Goal: Information Seeking & Learning: Find specific page/section

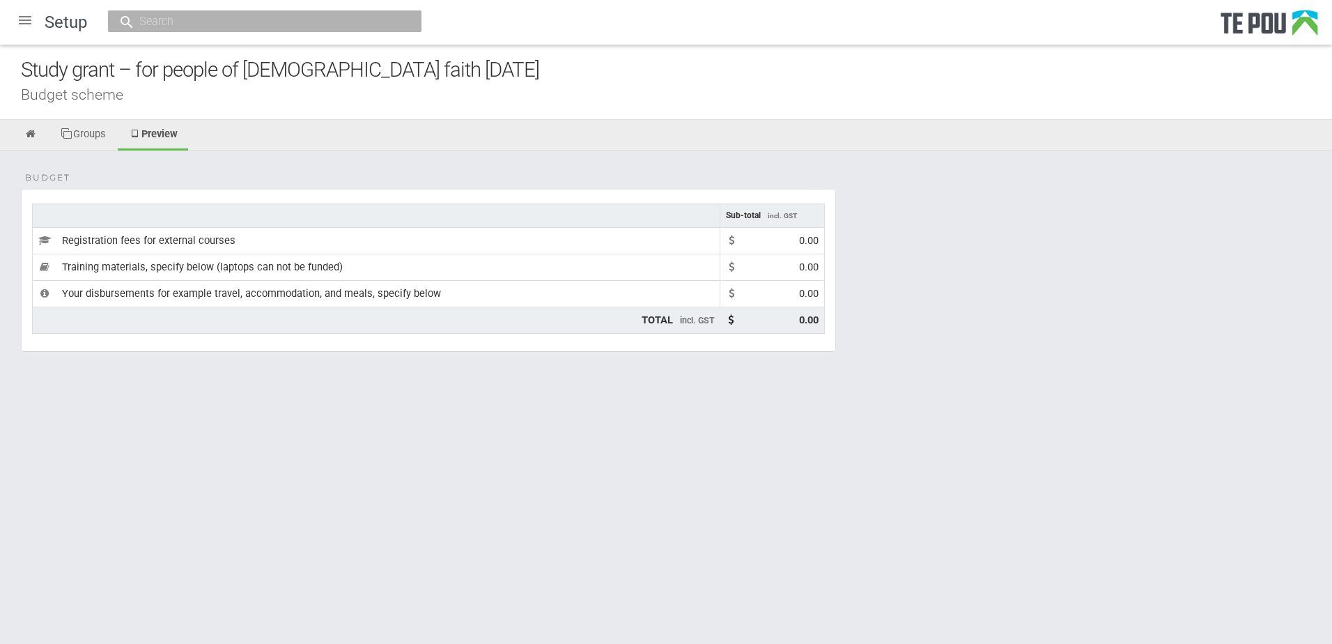
click at [22, 24] on div at bounding box center [24, 19] width 33 height 33
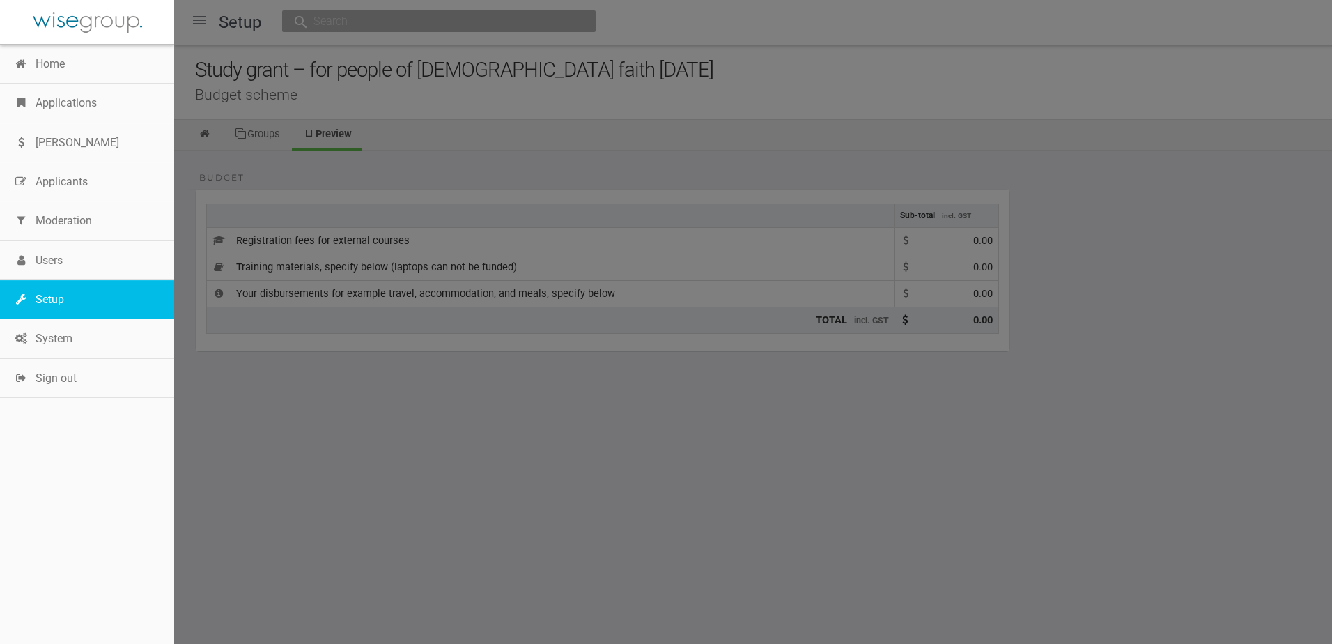
click at [74, 297] on link "Setup" at bounding box center [87, 299] width 174 height 39
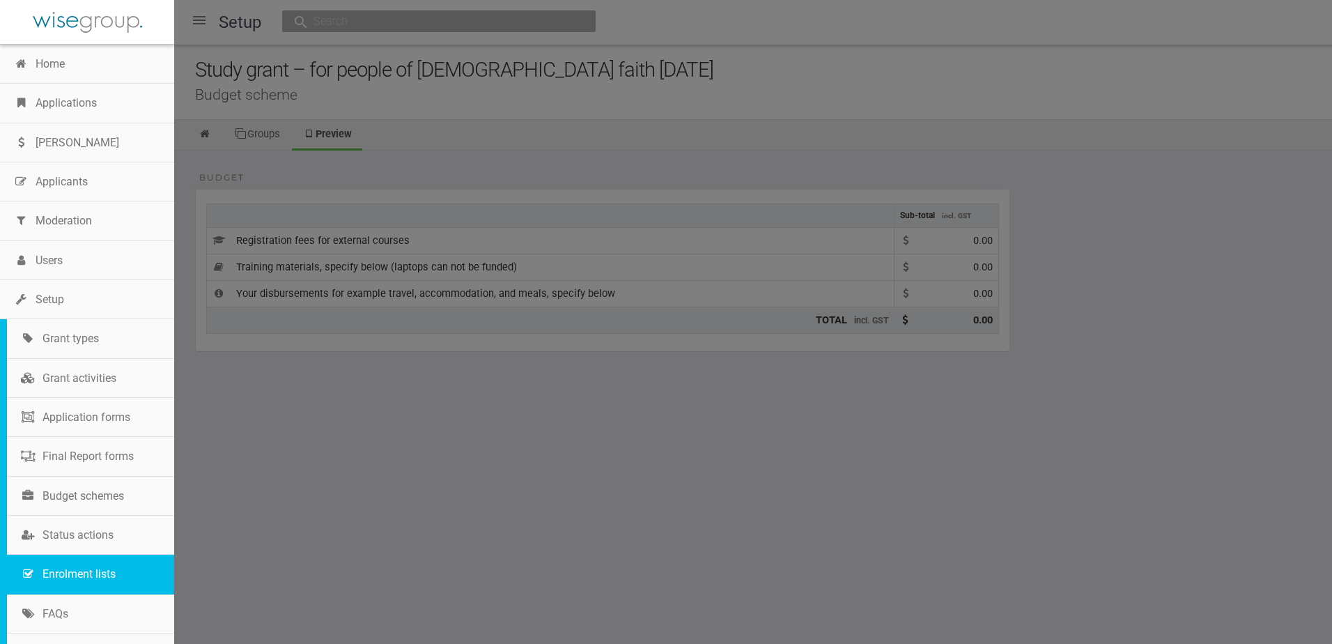
click at [65, 573] on link "Enrolment lists" at bounding box center [90, 573] width 167 height 39
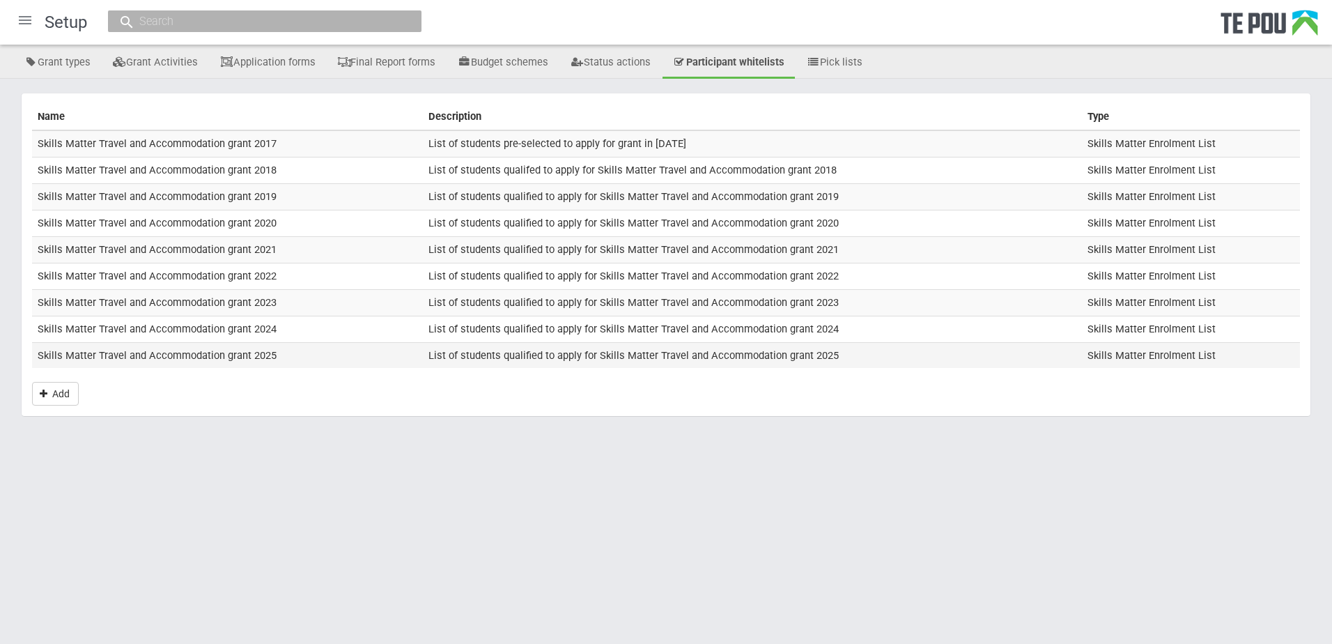
click at [205, 360] on td "Skills Matter Travel and Accommodation grant 2025" at bounding box center [227, 355] width 391 height 26
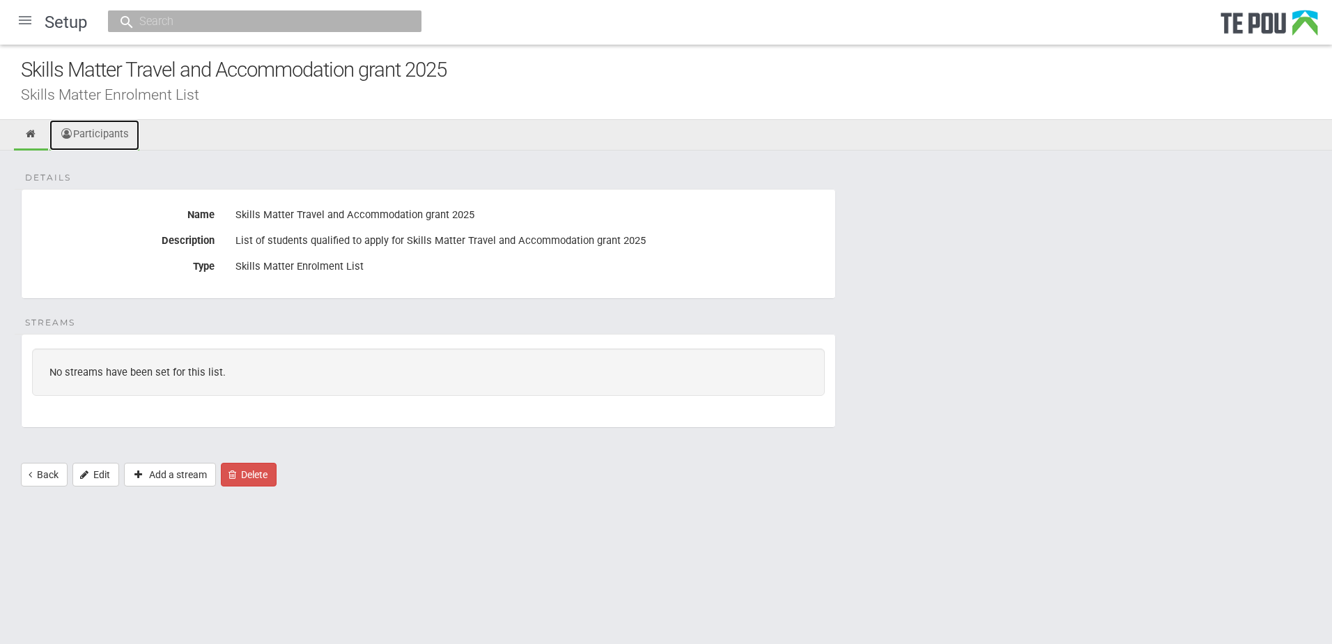
click at [111, 137] on link "Participants" at bounding box center [94, 135] width 90 height 31
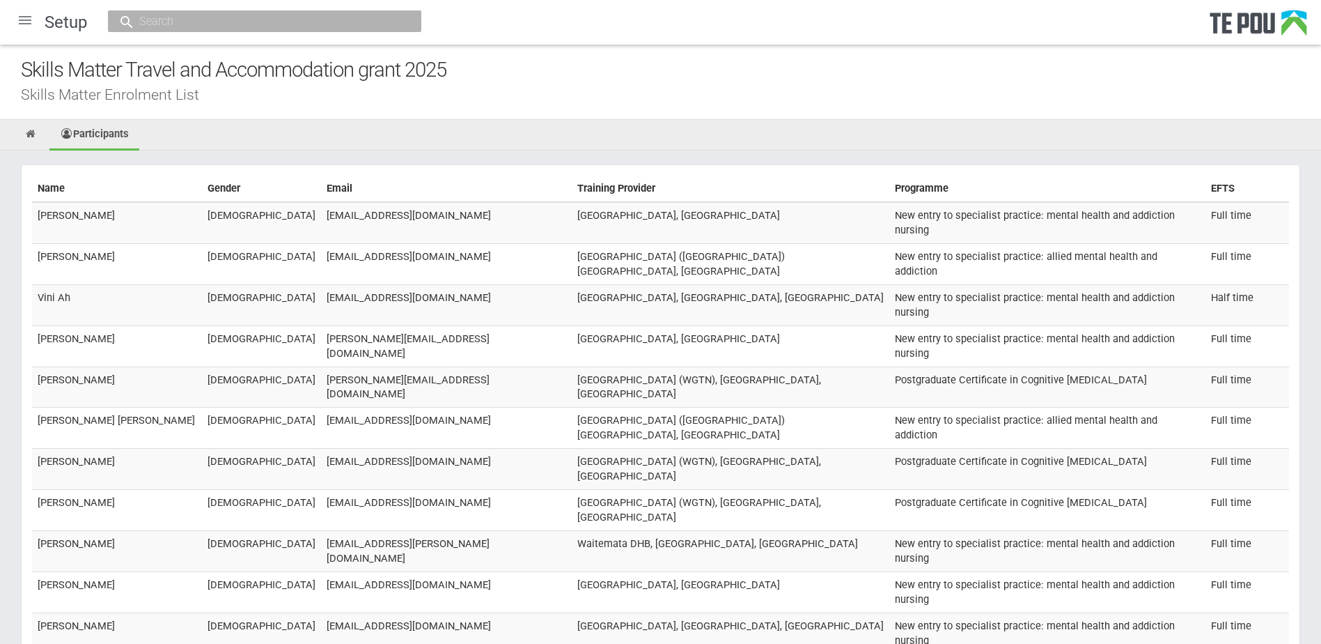
click at [389, 114] on div "Skills Matter Travel and Accommodation grant 2025 Skills Matter Enrolment List" at bounding box center [660, 82] width 1321 height 75
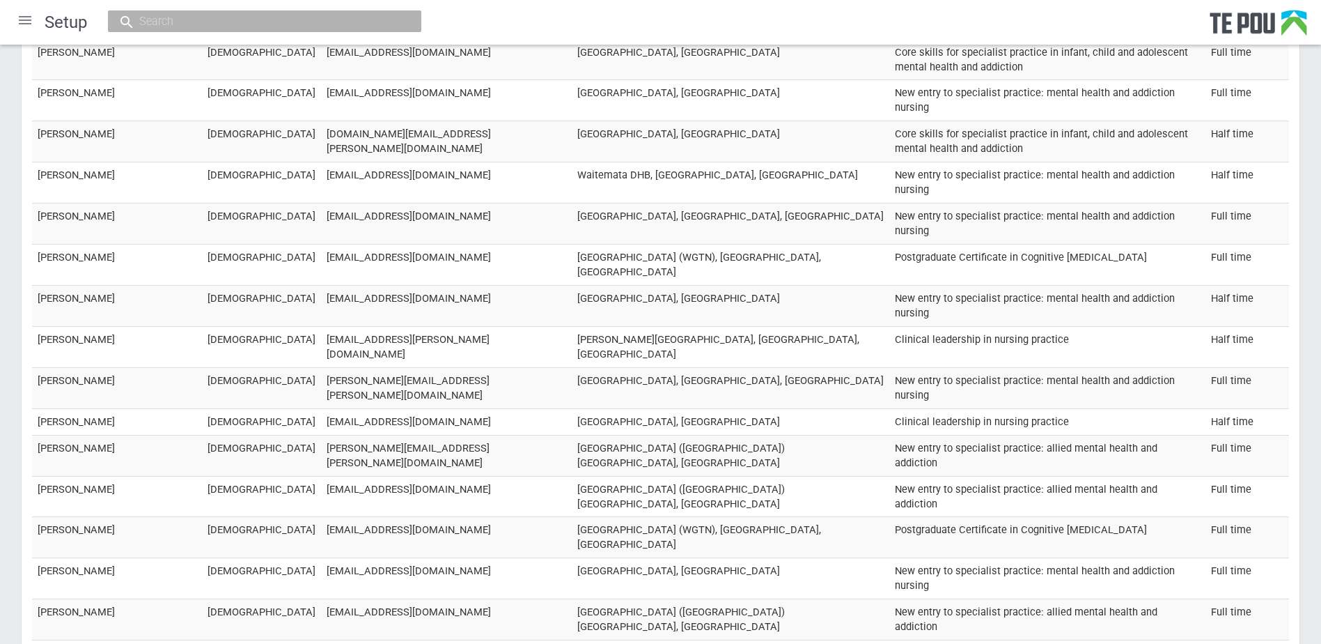
scroll to position [15202, 0]
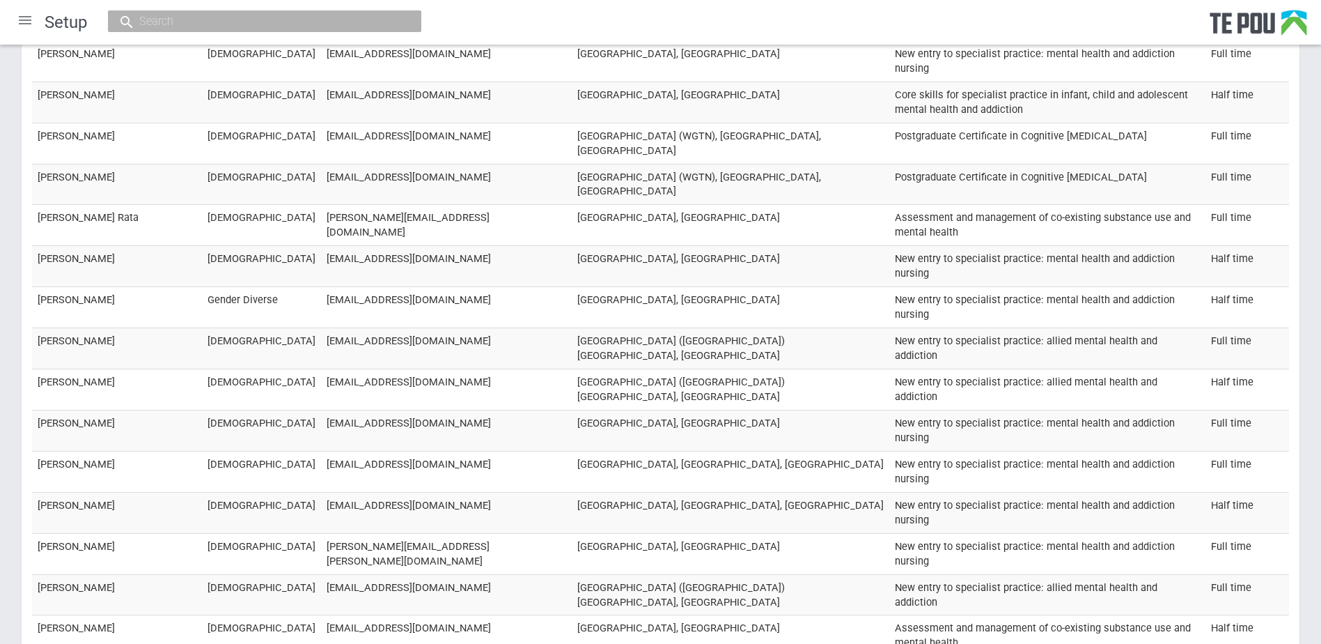
click at [261, 25] on input "text" at bounding box center [257, 21] width 245 height 15
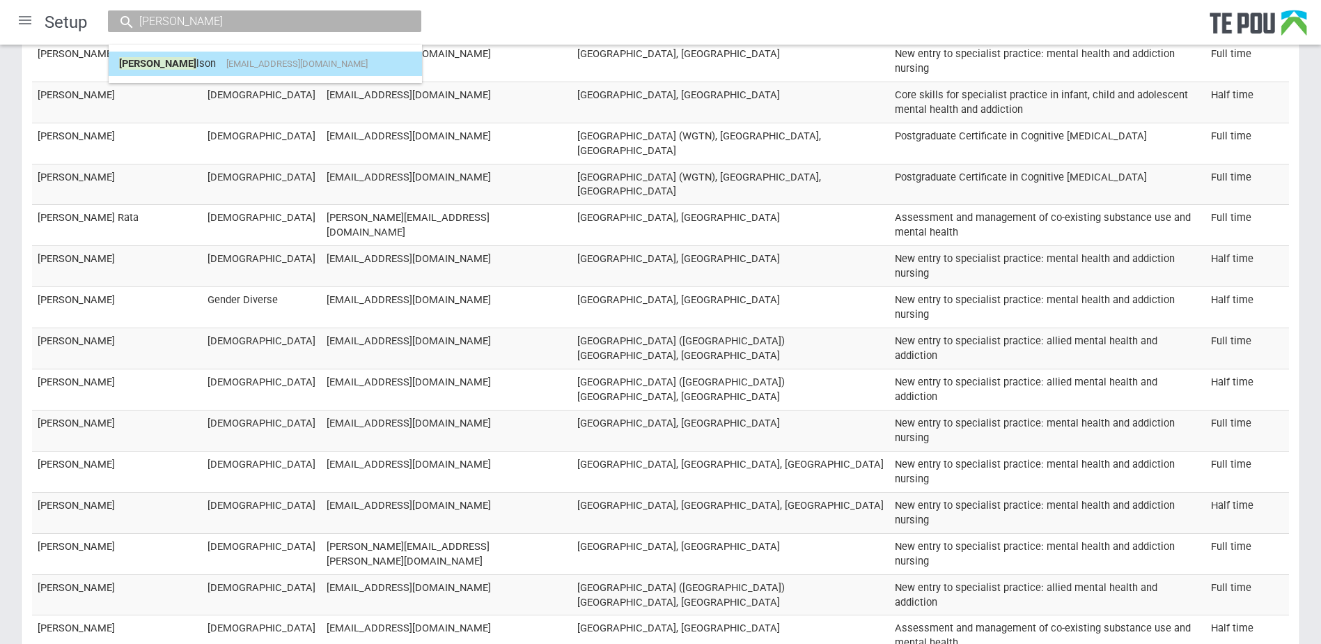
type input "sarah wi"
click at [222, 68] on link "Sarah Wi lson sarahvictoria218@gmail.com" at bounding box center [265, 64] width 293 height 22
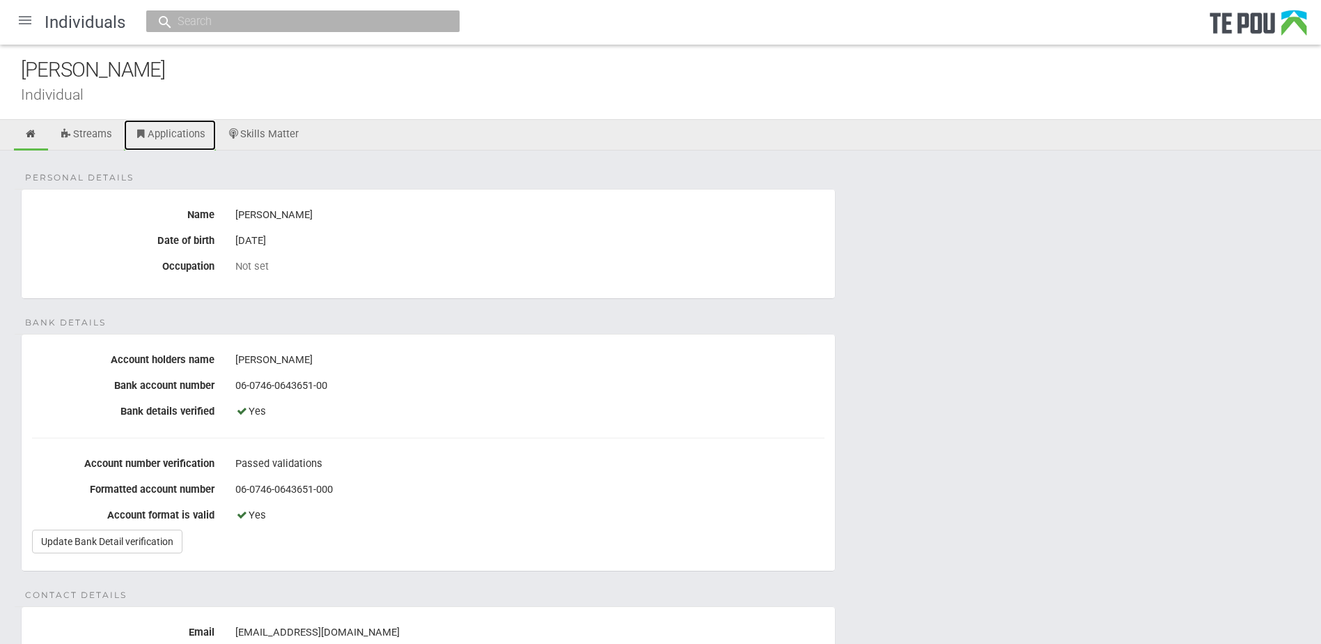
click at [161, 136] on link "Applications" at bounding box center [170, 135] width 92 height 31
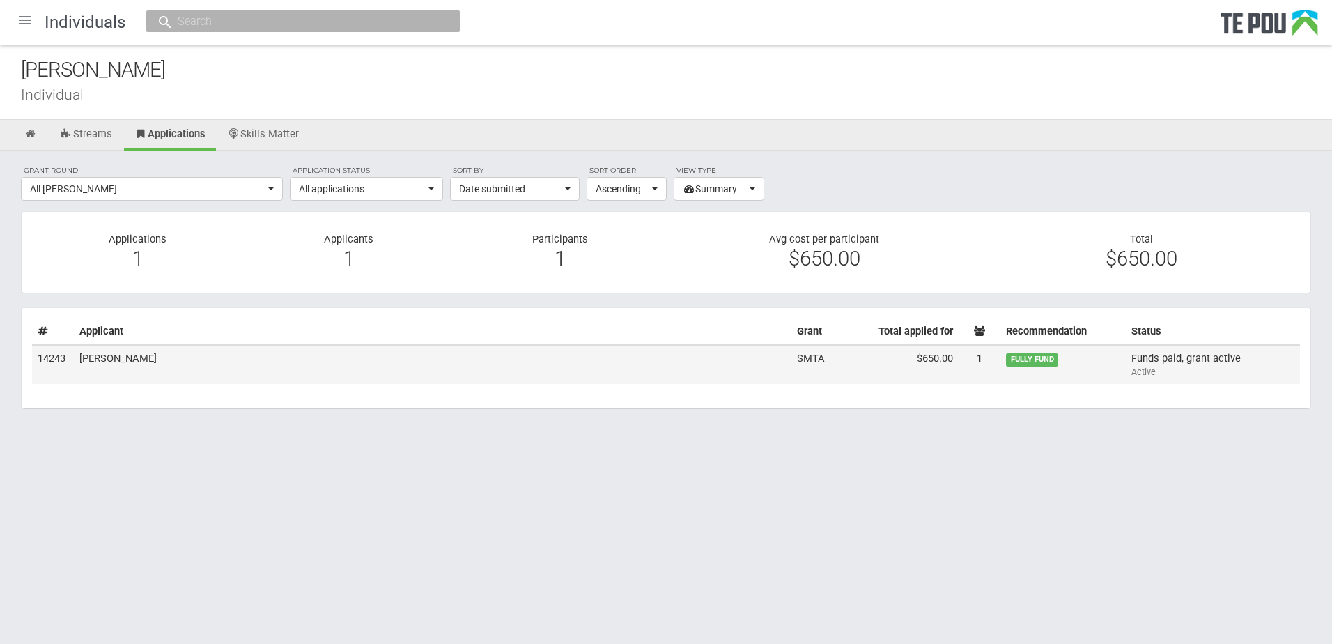
click at [241, 354] on td "[PERSON_NAME]" at bounding box center [432, 364] width 717 height 39
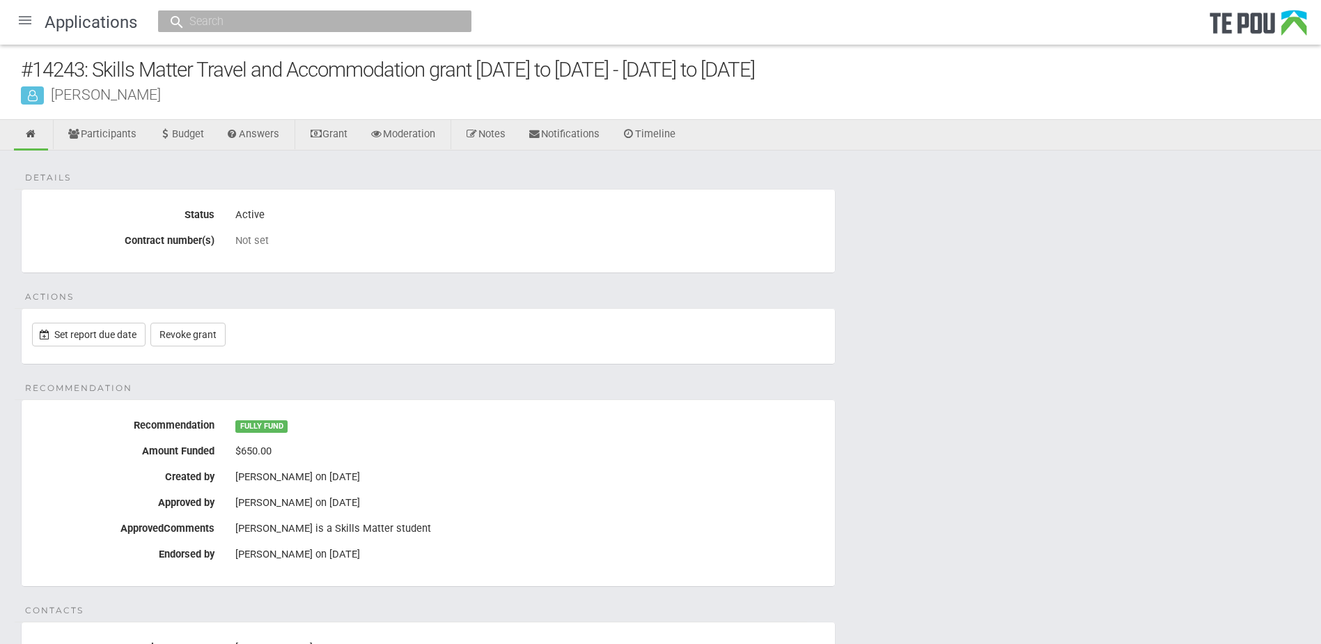
click at [224, 22] on input "text" at bounding box center [307, 21] width 245 height 15
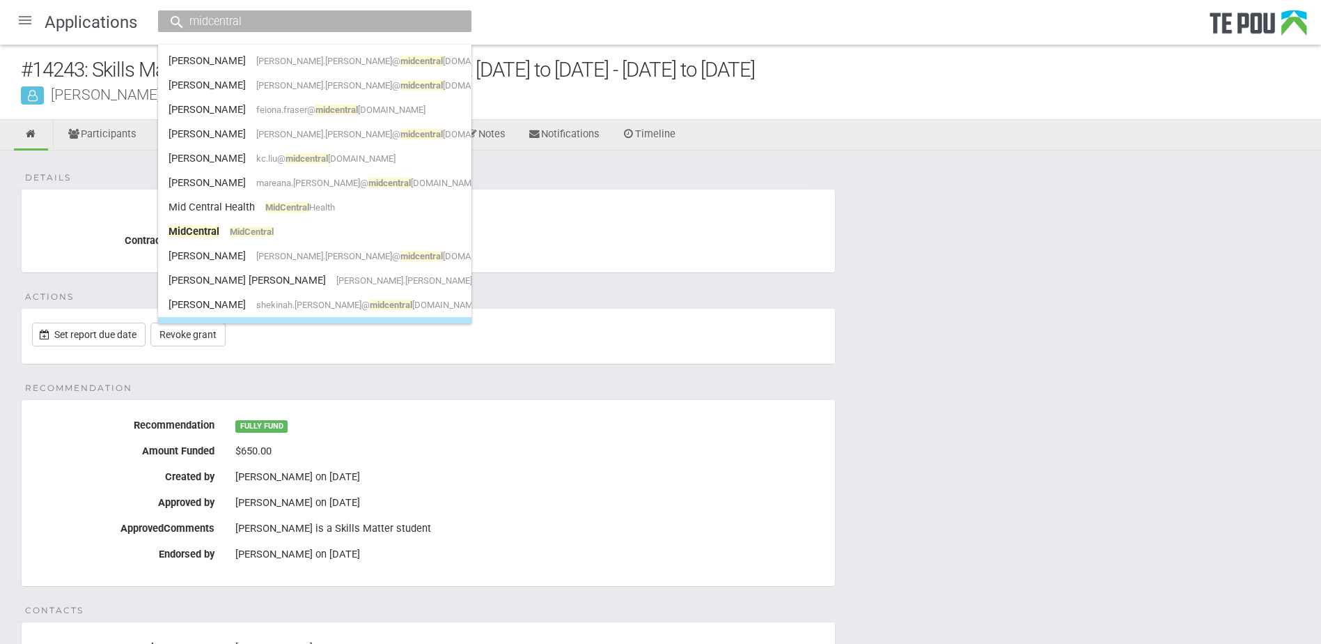
scroll to position [198, 0]
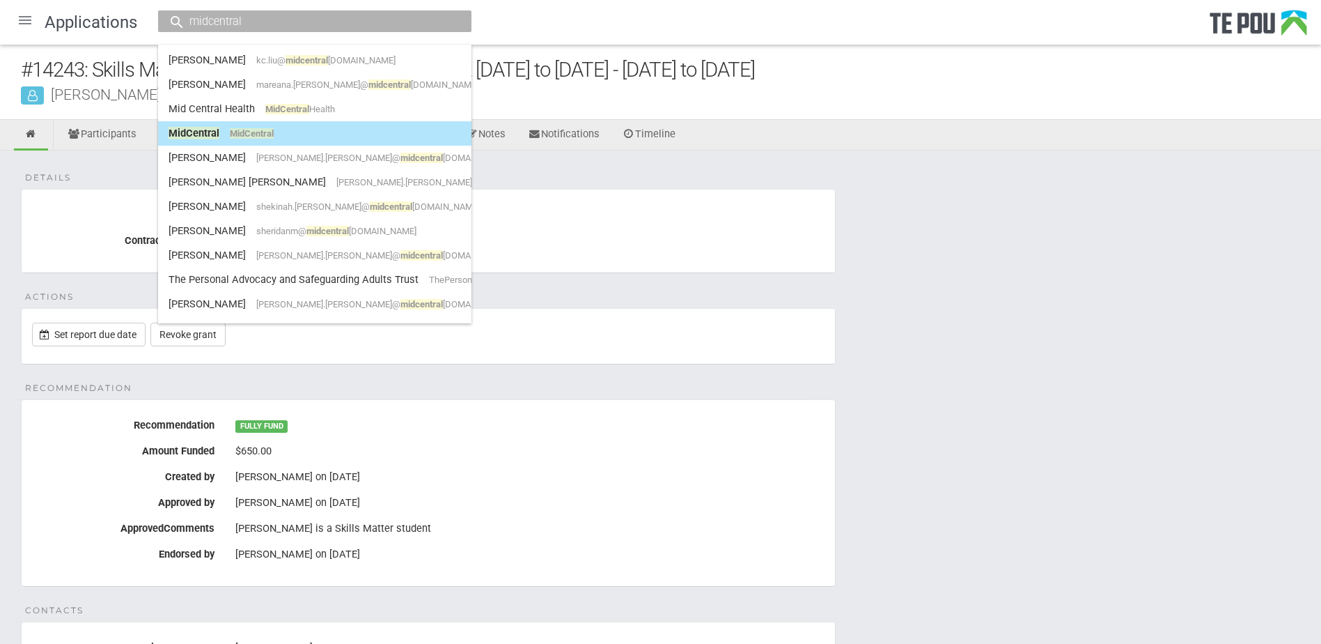
type input "midcentral"
click at [224, 134] on link "MidCentral MidCentral" at bounding box center [315, 134] width 293 height 22
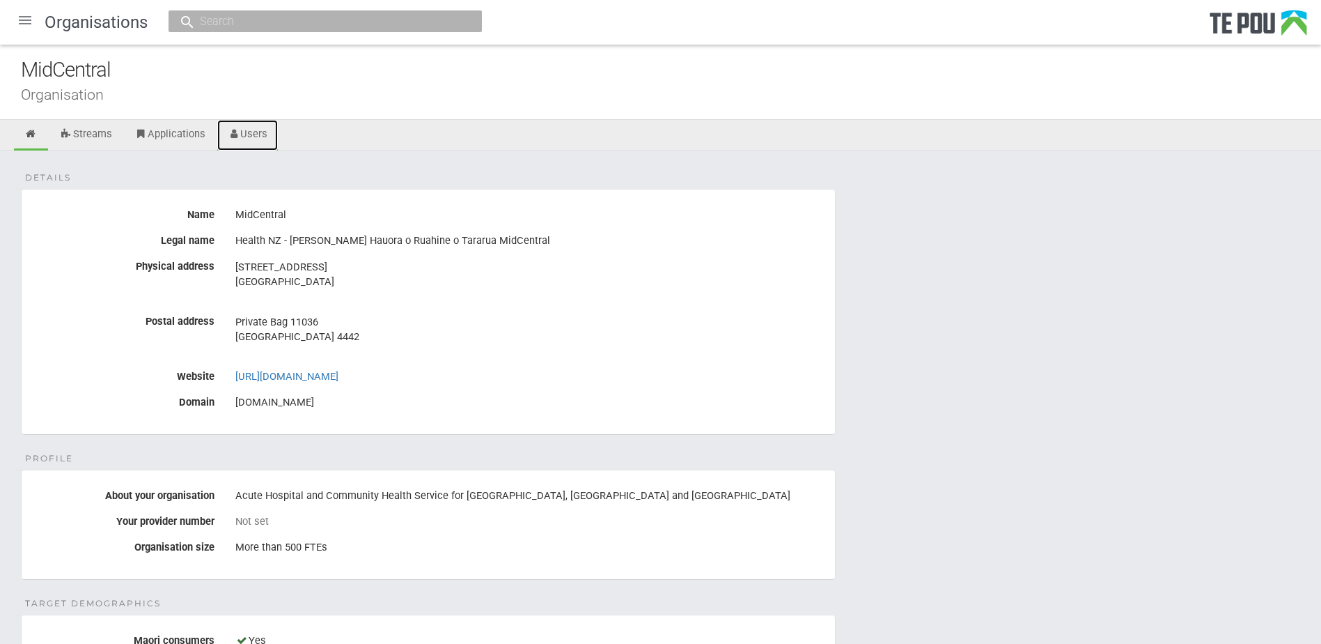
click at [246, 127] on link "Users" at bounding box center [247, 135] width 61 height 31
